Goal: Navigation & Orientation: Find specific page/section

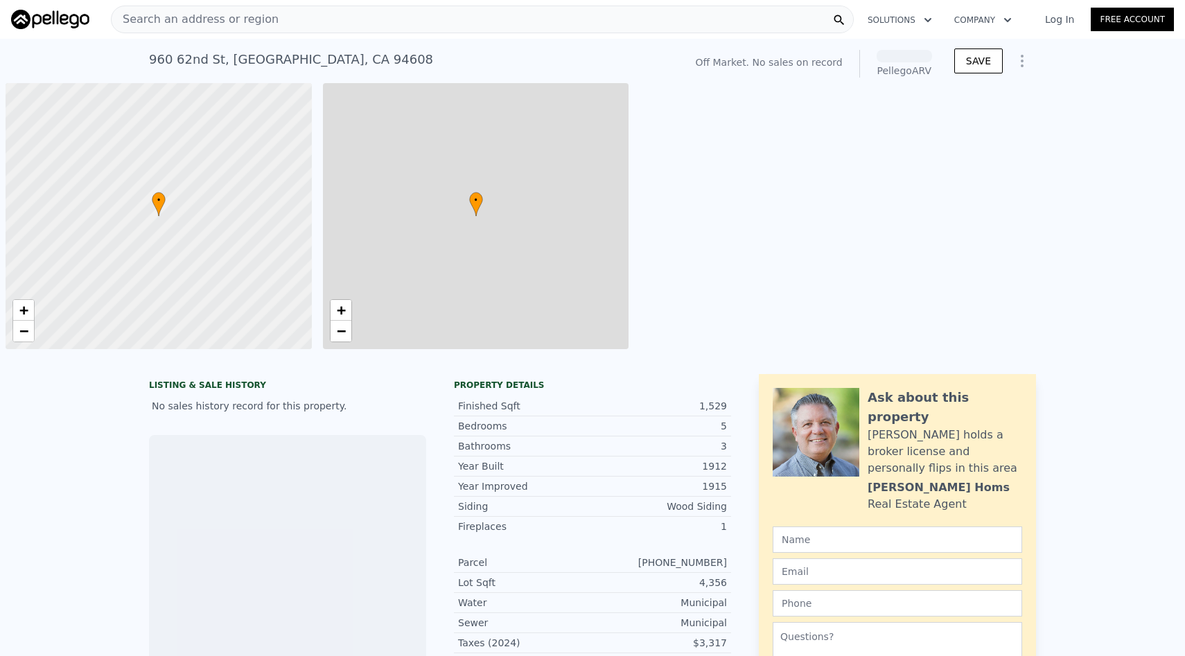
scroll to position [0, 6]
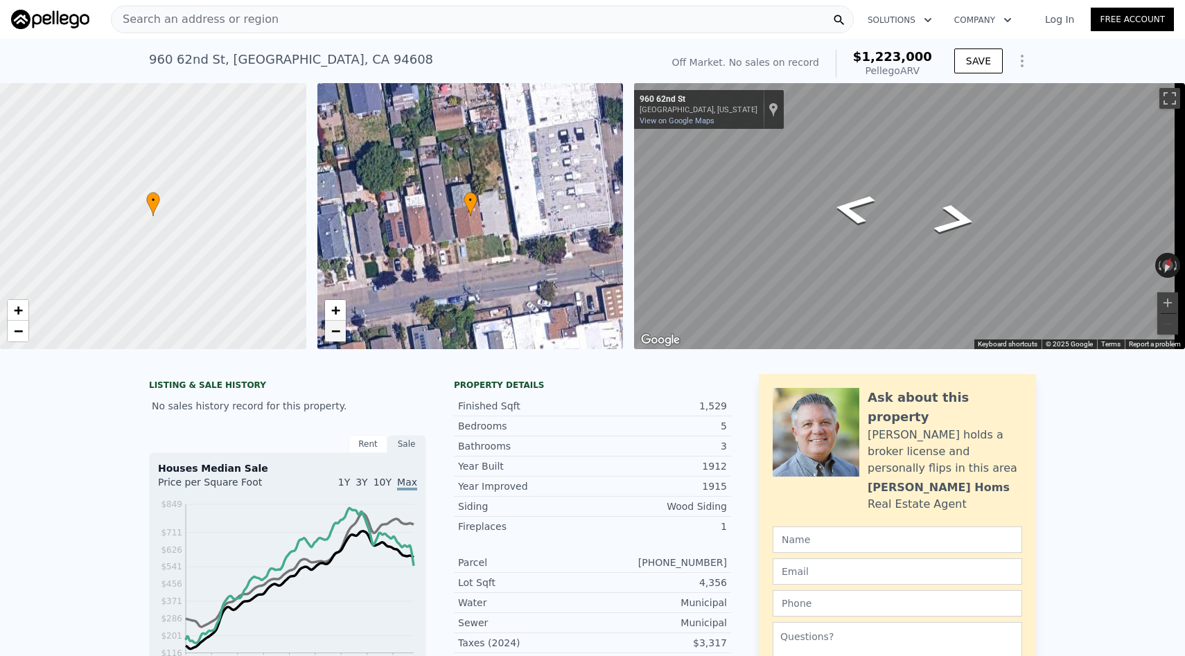
click at [335, 339] on span "−" at bounding box center [334, 330] width 9 height 17
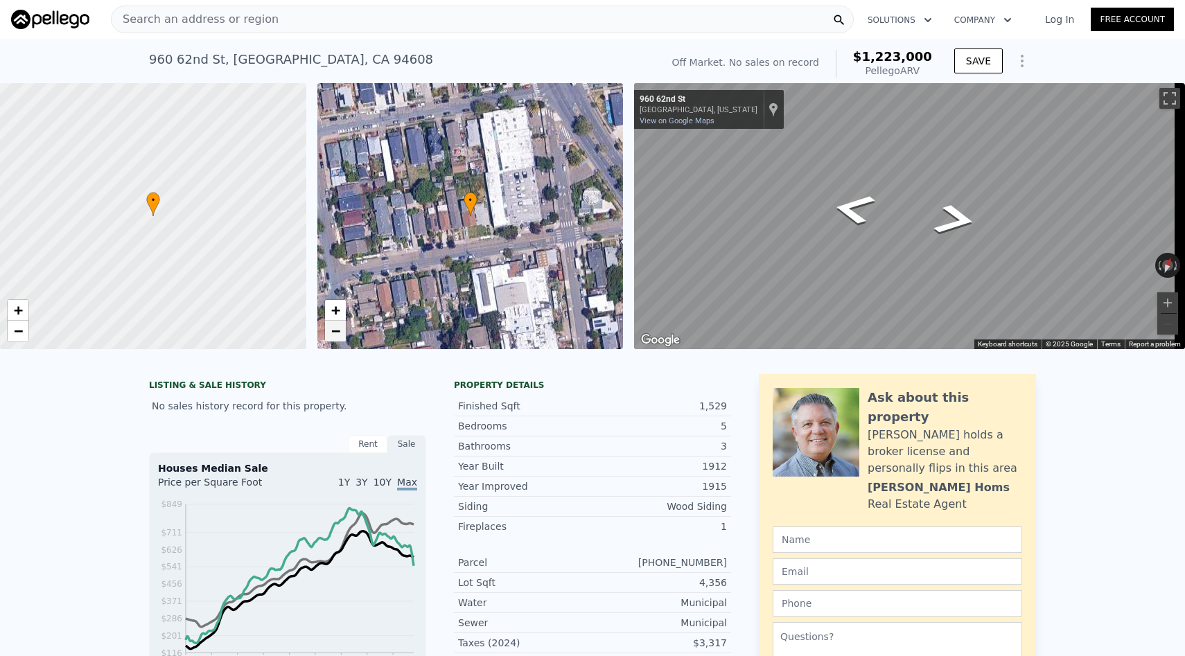
click at [335, 338] on span "−" at bounding box center [334, 330] width 9 height 17
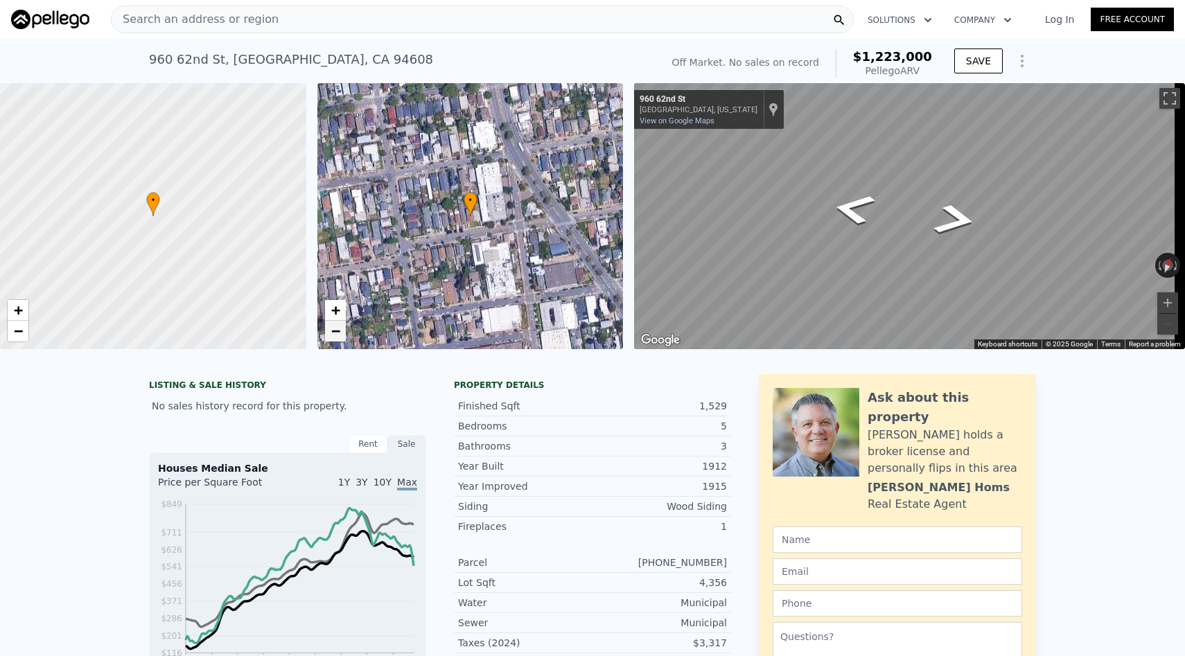
click at [335, 338] on span "−" at bounding box center [334, 330] width 9 height 17
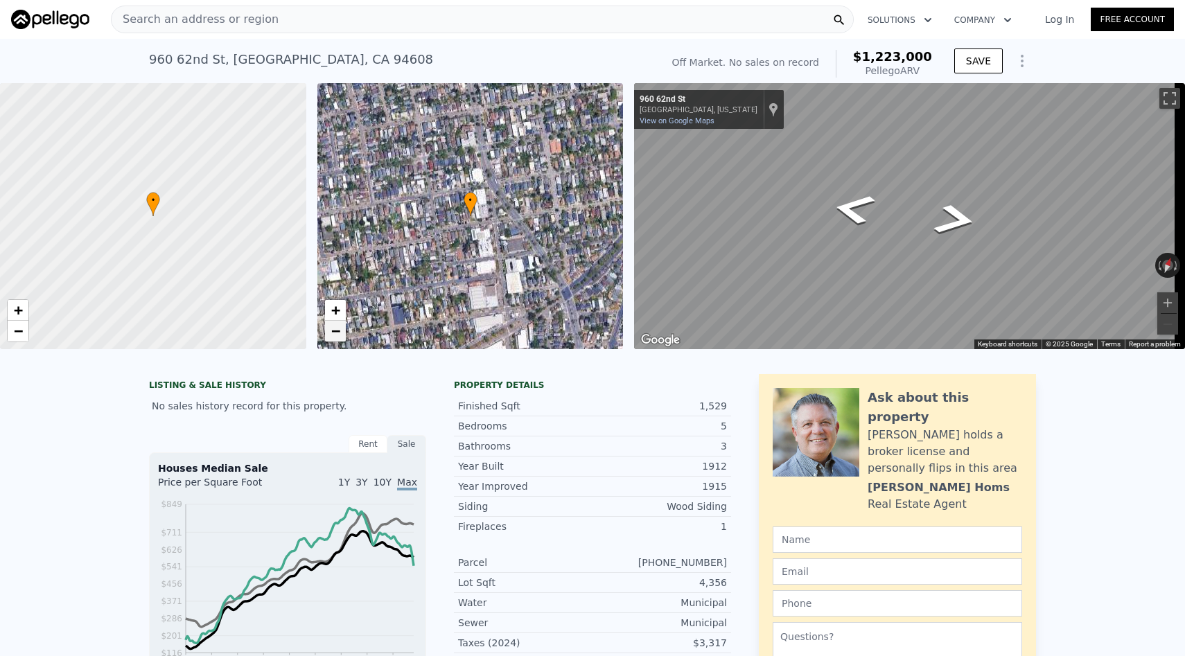
click at [335, 338] on span "−" at bounding box center [334, 330] width 9 height 17
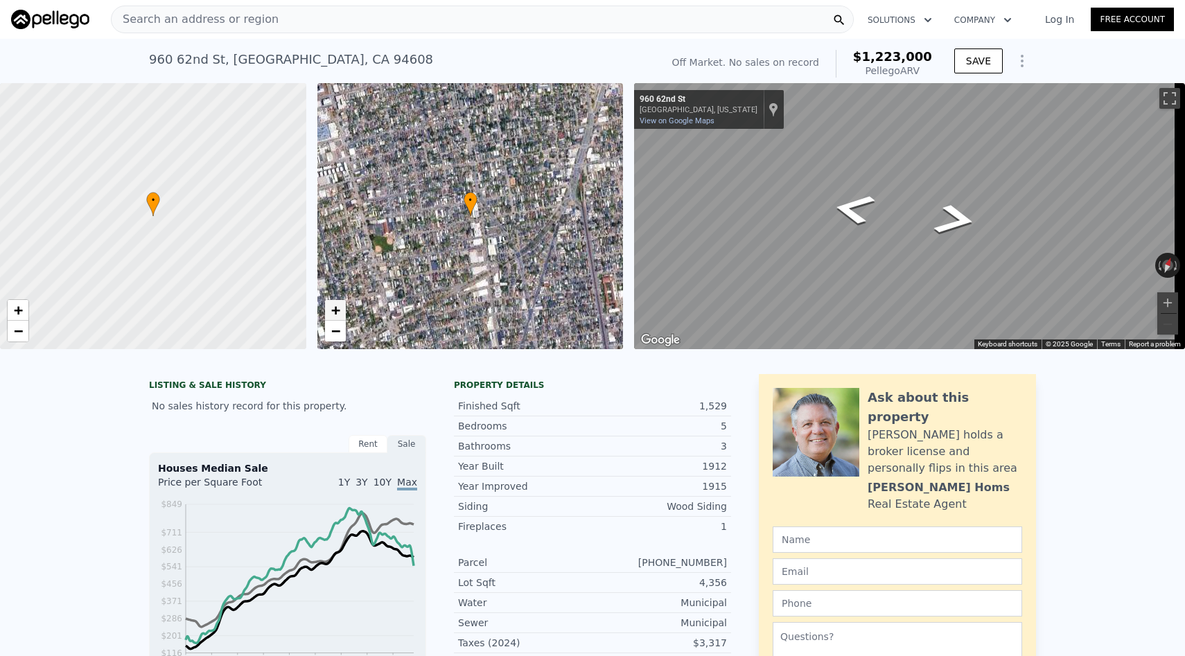
click at [339, 306] on span "+" at bounding box center [334, 309] width 9 height 17
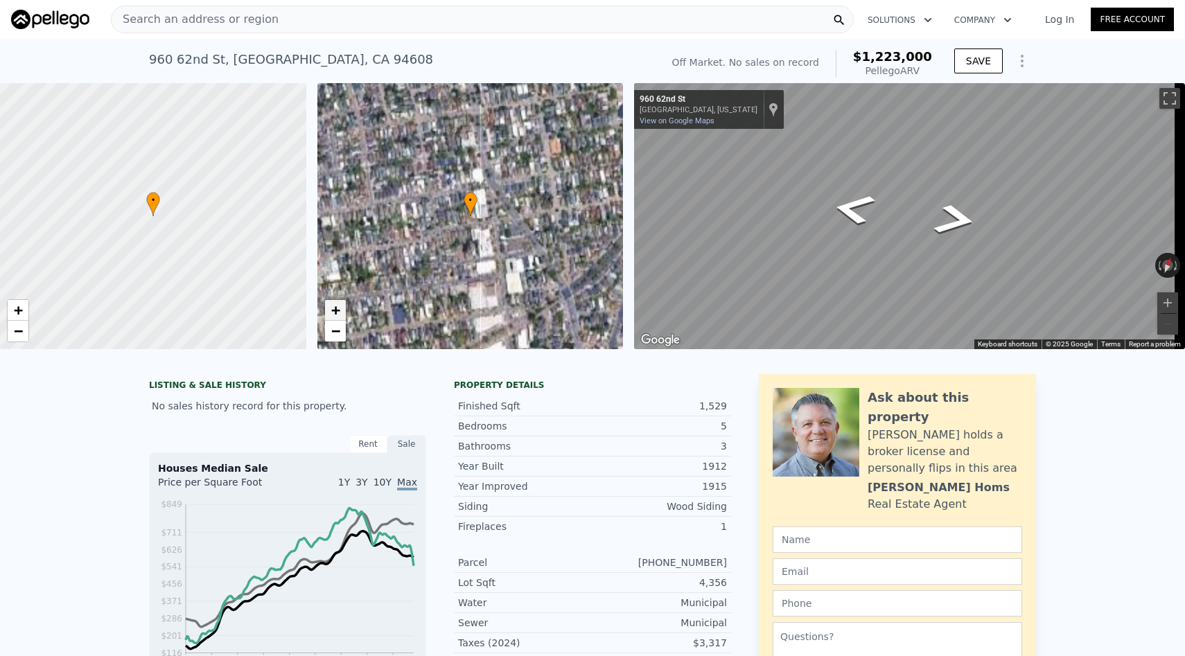
click at [339, 306] on span "+" at bounding box center [334, 309] width 9 height 17
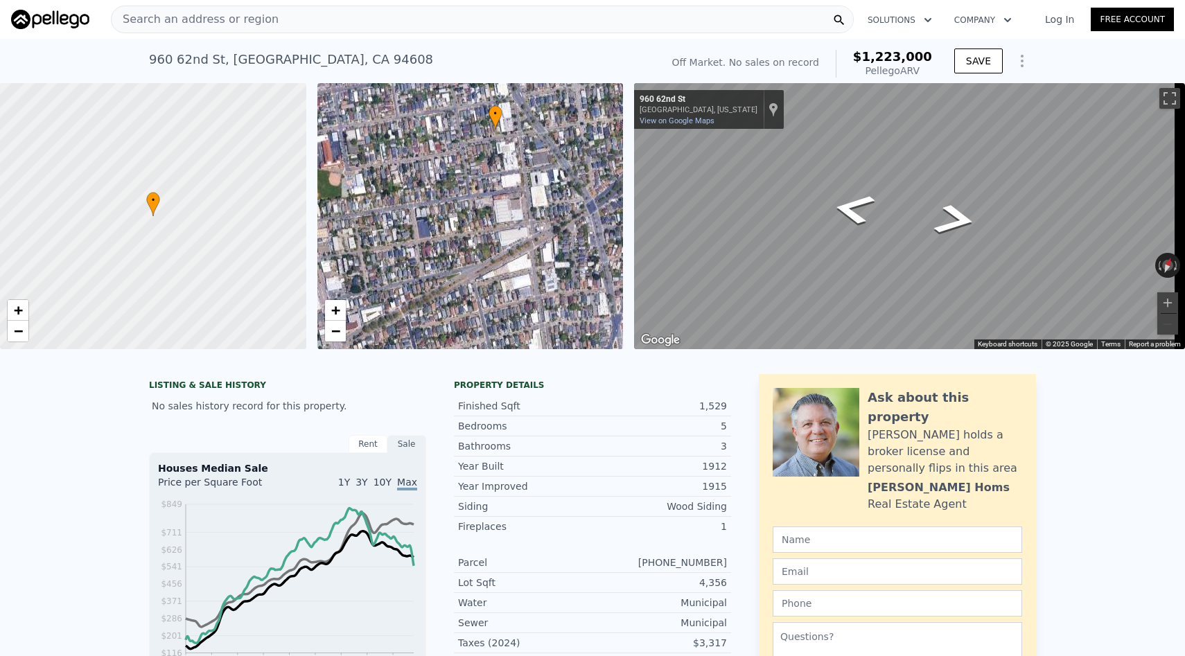
drag, startPoint x: 427, startPoint y: 241, endPoint x: 452, endPoint y: 153, distance: 91.5
click at [452, 154] on div "• + −" at bounding box center [470, 216] width 306 height 266
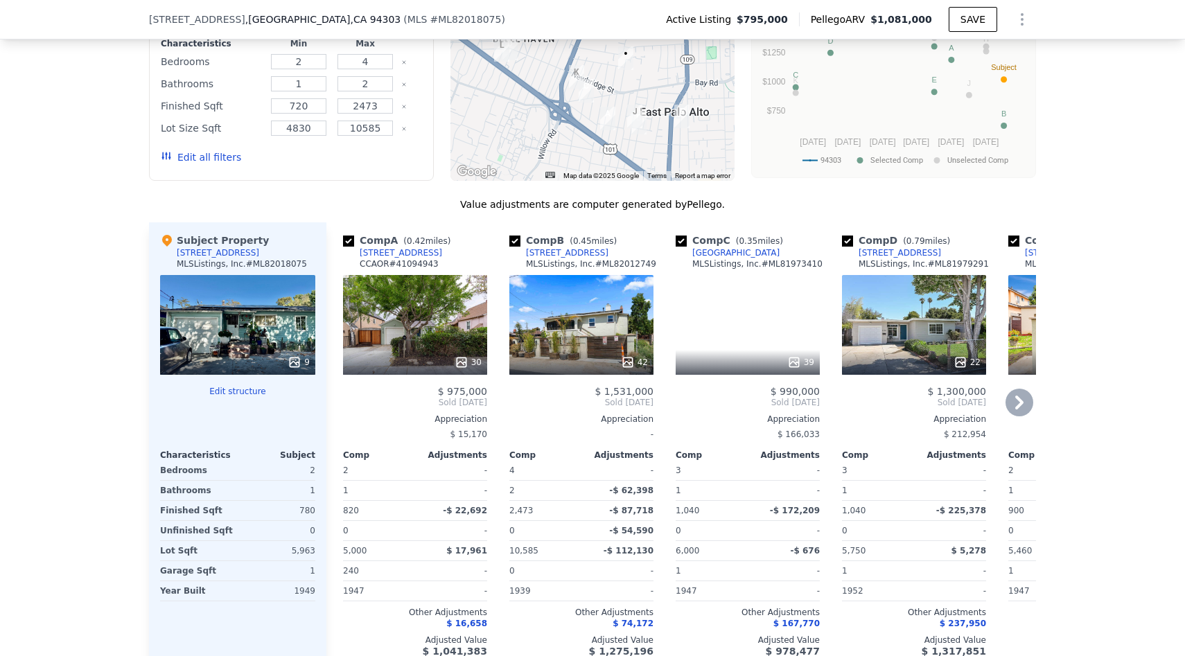
scroll to position [1466, 0]
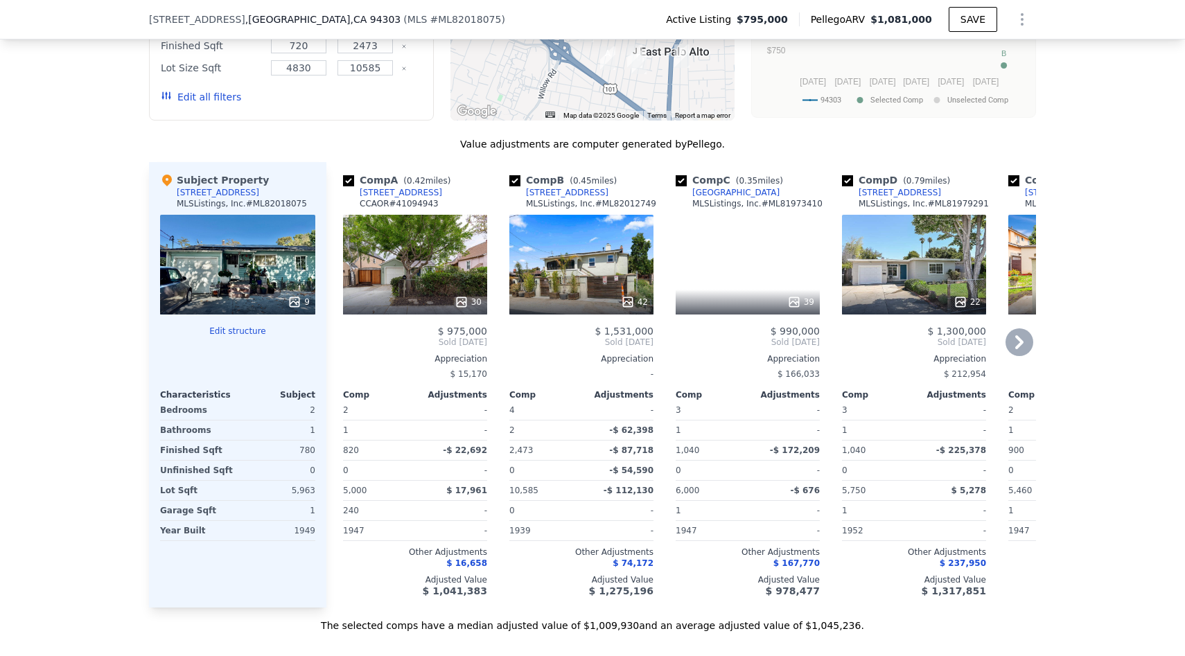
click at [436, 279] on div "30" at bounding box center [415, 265] width 144 height 100
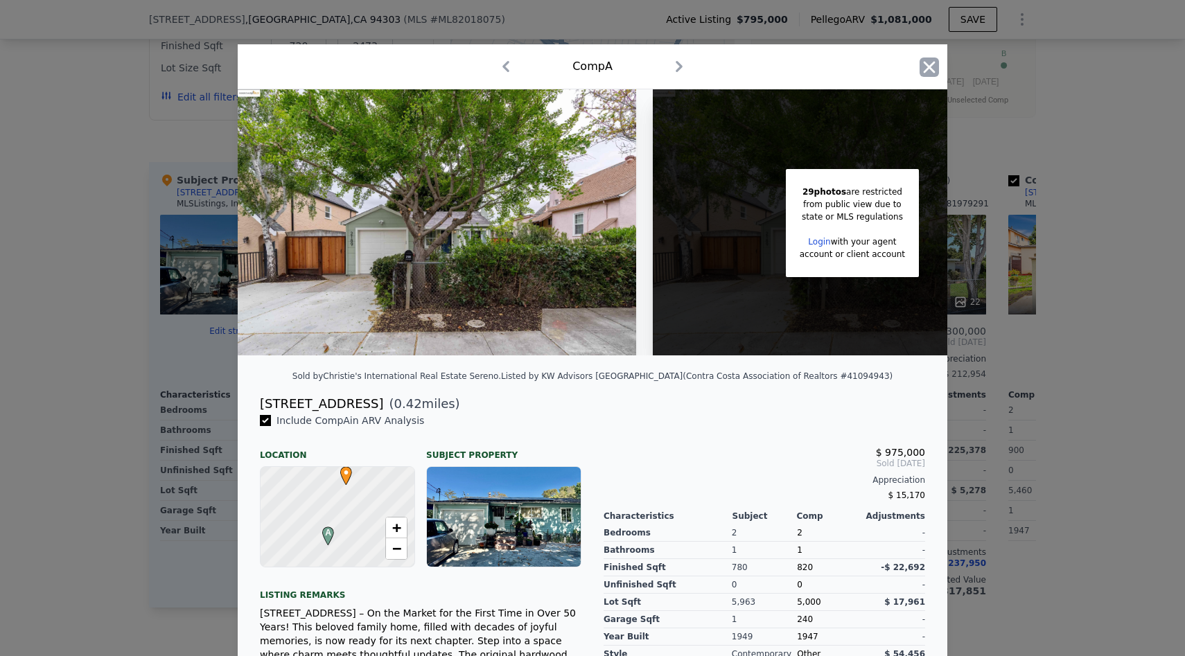
click at [924, 62] on icon "button" at bounding box center [928, 67] width 19 height 19
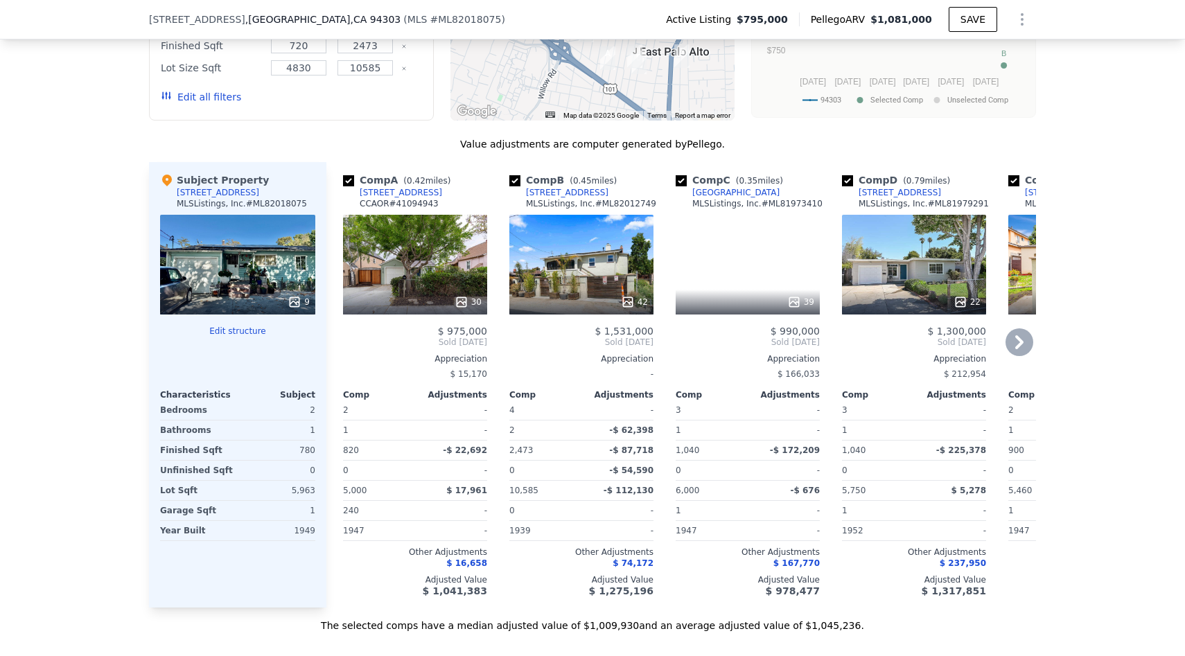
click at [1019, 352] on icon at bounding box center [1019, 342] width 28 height 28
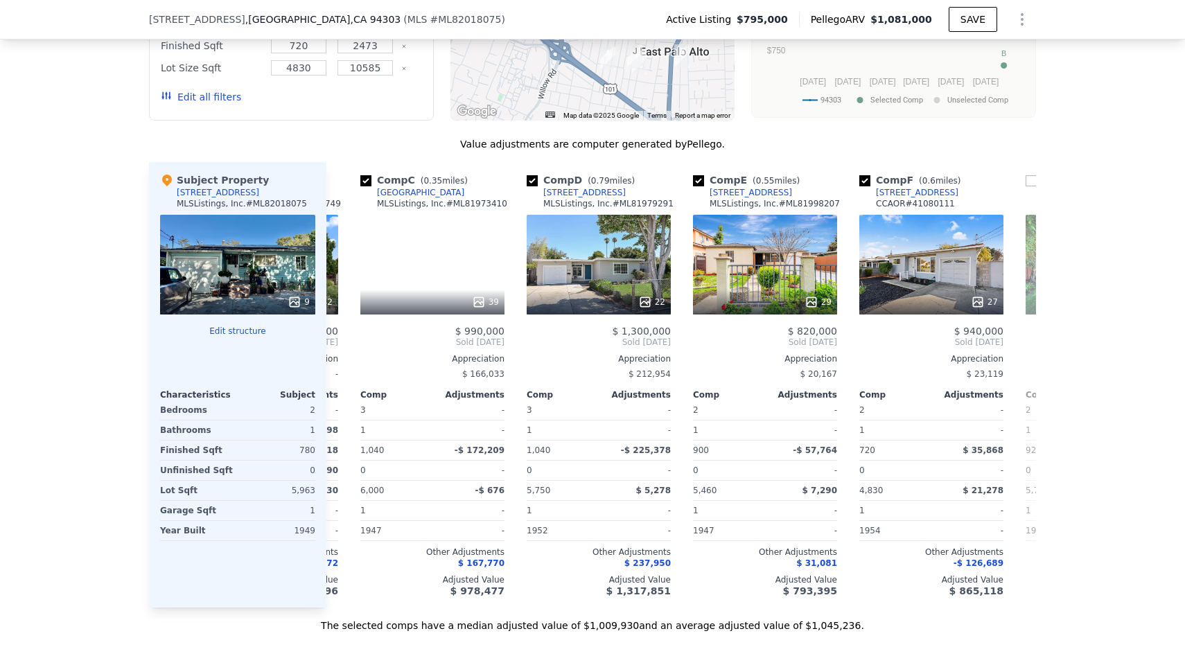
scroll to position [0, 333]
